Goal: Entertainment & Leisure: Consume media (video, audio)

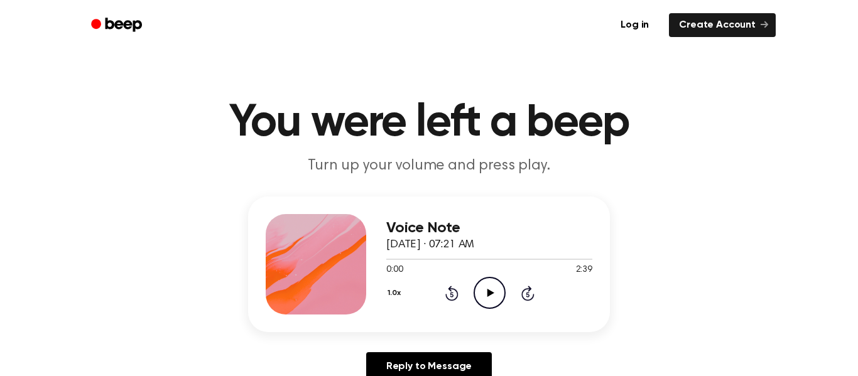
click at [480, 288] on icon "Play Audio" at bounding box center [489, 293] width 32 height 32
click at [485, 291] on icon "Pause Audio" at bounding box center [489, 293] width 32 height 32
click at [449, 292] on icon "Rewind 5 seconds" at bounding box center [452, 293] width 14 height 16
click at [483, 291] on icon "Play Audio" at bounding box center [489, 293] width 32 height 32
click at [487, 292] on icon at bounding box center [490, 293] width 6 height 8
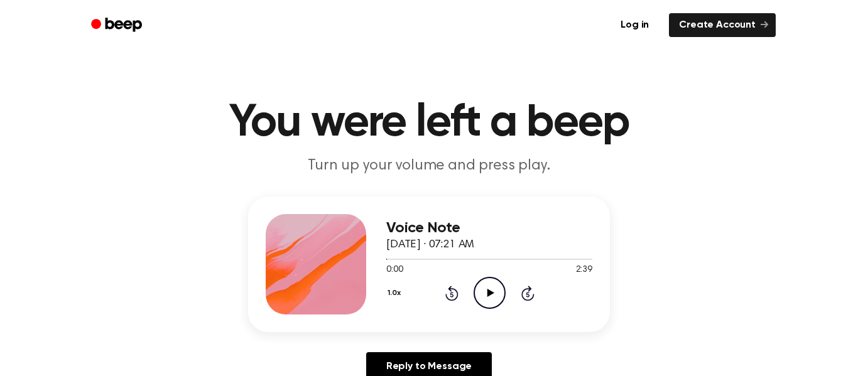
click at [494, 306] on icon "Play Audio" at bounding box center [489, 293] width 32 height 32
click at [453, 294] on icon "Rewind 5 seconds" at bounding box center [452, 293] width 14 height 16
click at [448, 290] on icon "Rewind 5 seconds" at bounding box center [452, 293] width 14 height 16
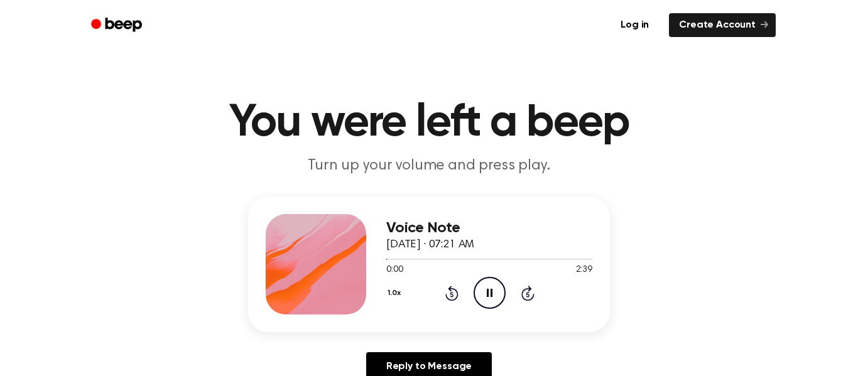
click at [762, 217] on div "Voice Note September 9, 2025 · 07:21 AM 0:00 2:39 Your browser does not support…" at bounding box center [429, 294] width 828 height 195
click at [497, 284] on icon "Pause Audio" at bounding box center [489, 293] width 32 height 32
click at [446, 291] on icon "Rewind 5 seconds" at bounding box center [452, 293] width 14 height 16
click at [484, 293] on icon "Play Audio" at bounding box center [489, 293] width 32 height 32
click at [490, 288] on icon "Pause Audio" at bounding box center [489, 293] width 32 height 32
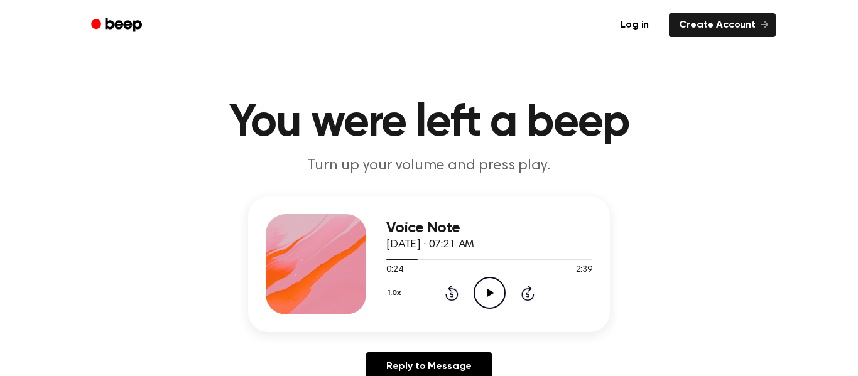
click at [495, 291] on icon "Play Audio" at bounding box center [489, 293] width 32 height 32
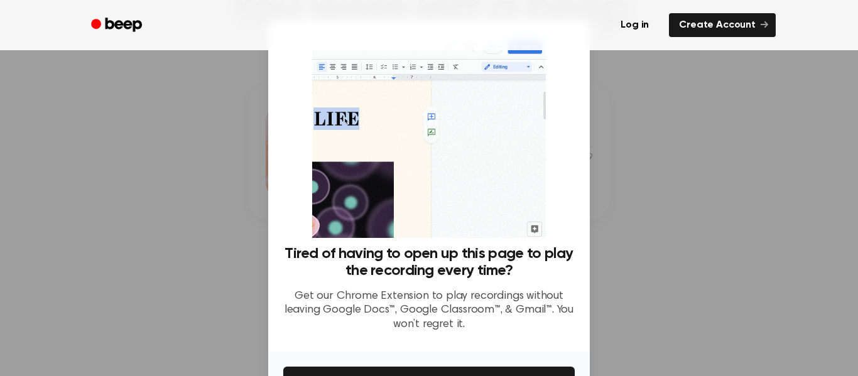
scroll to position [77, 0]
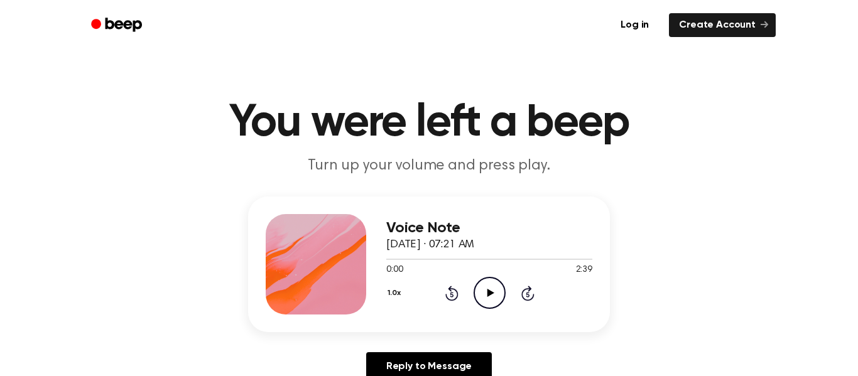
click at [482, 291] on icon "Play Audio" at bounding box center [489, 293] width 32 height 32
click at [479, 284] on icon "Pause Audio" at bounding box center [489, 293] width 32 height 32
click at [489, 291] on icon at bounding box center [490, 293] width 7 height 8
click at [489, 291] on icon "Pause Audio" at bounding box center [489, 293] width 32 height 32
click at [489, 291] on icon at bounding box center [490, 293] width 7 height 8
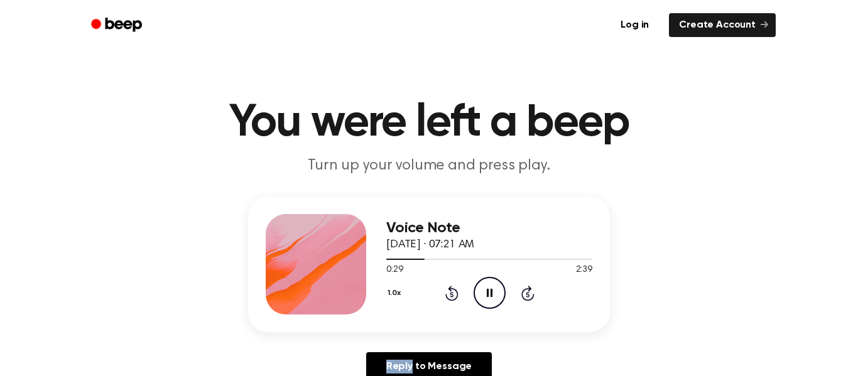
click at [489, 291] on icon "Pause Audio" at bounding box center [489, 293] width 32 height 32
click at [491, 292] on icon at bounding box center [490, 293] width 7 height 8
click at [491, 292] on icon at bounding box center [490, 293] width 6 height 8
click at [491, 292] on icon at bounding box center [490, 293] width 7 height 8
click at [489, 289] on icon "Pause Audio" at bounding box center [489, 293] width 32 height 32
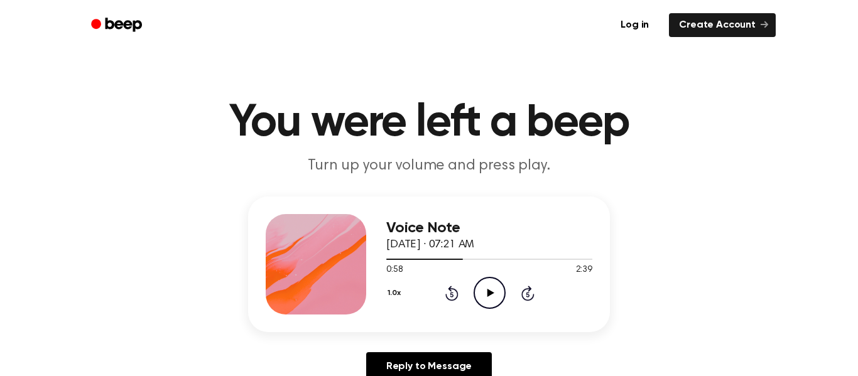
click at [487, 296] on icon at bounding box center [490, 293] width 7 height 8
click at [484, 294] on icon "Pause Audio" at bounding box center [489, 293] width 32 height 32
click at [484, 294] on icon "Play Audio" at bounding box center [489, 293] width 32 height 32
click at [484, 294] on icon "Pause Audio" at bounding box center [489, 293] width 32 height 32
click at [490, 298] on icon "Play Audio" at bounding box center [489, 293] width 32 height 32
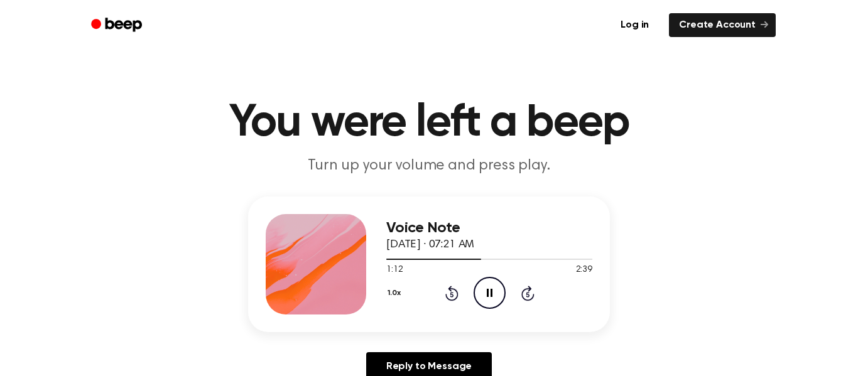
click at [484, 291] on icon "Pause Audio" at bounding box center [489, 293] width 32 height 32
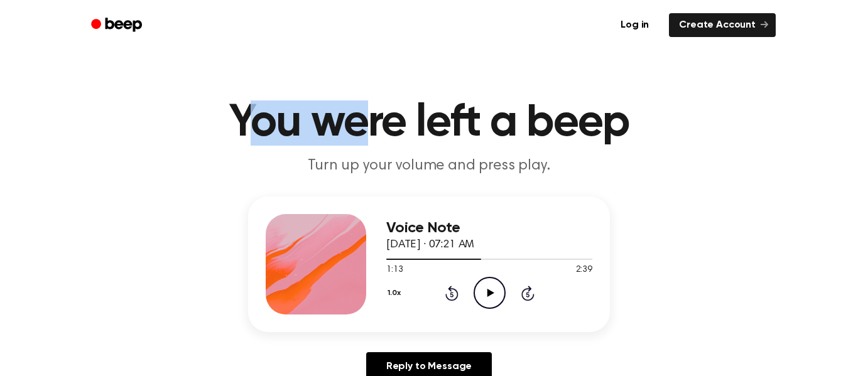
drag, startPoint x: 254, startPoint y: 122, endPoint x: 357, endPoint y: 106, distance: 103.5
click at [357, 106] on h1 "You were left a beep" at bounding box center [428, 122] width 643 height 45
click at [684, 139] on h1 "You were left a beep" at bounding box center [428, 122] width 643 height 45
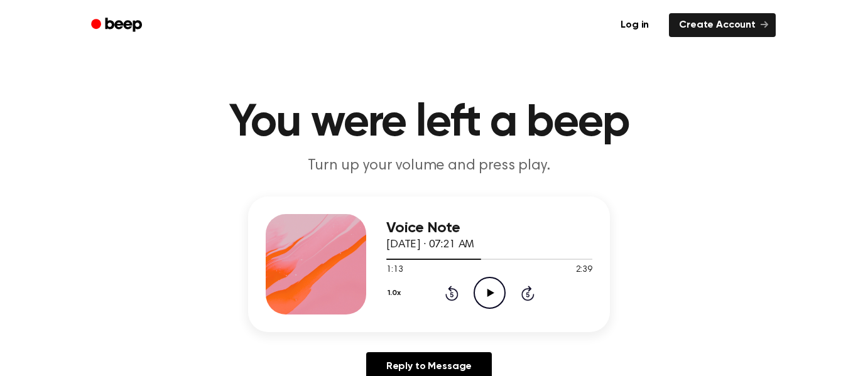
click at [492, 296] on icon "Play Audio" at bounding box center [489, 293] width 32 height 32
click at [480, 282] on icon "Pause Audio" at bounding box center [489, 293] width 32 height 32
click at [487, 290] on icon "Play Audio" at bounding box center [489, 293] width 32 height 32
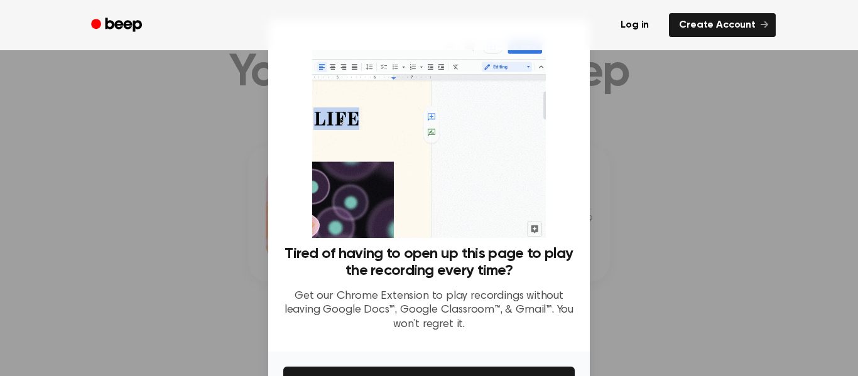
scroll to position [40, 0]
